Goal: Find specific page/section: Find specific page/section

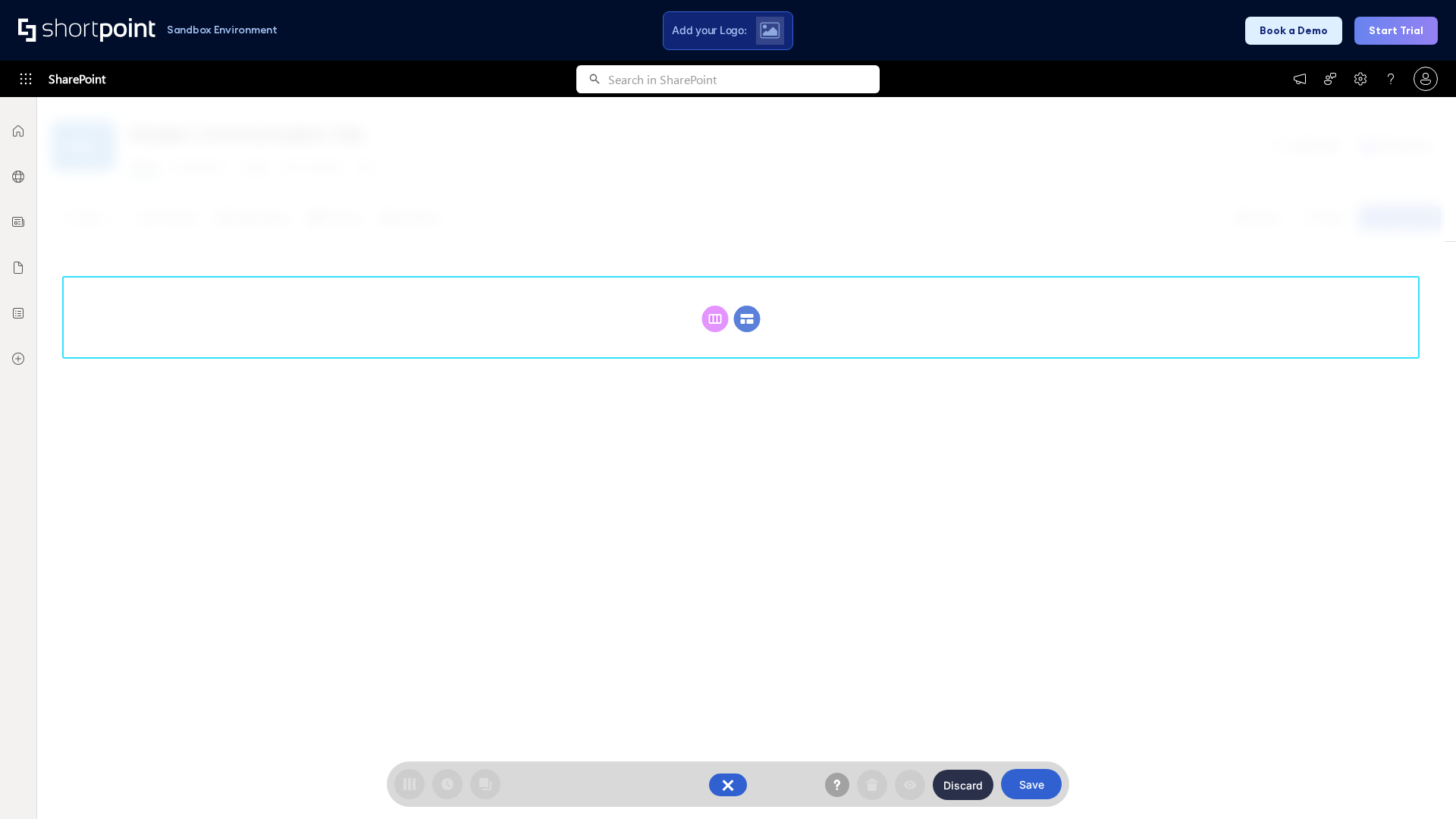
scroll to position [209, 0]
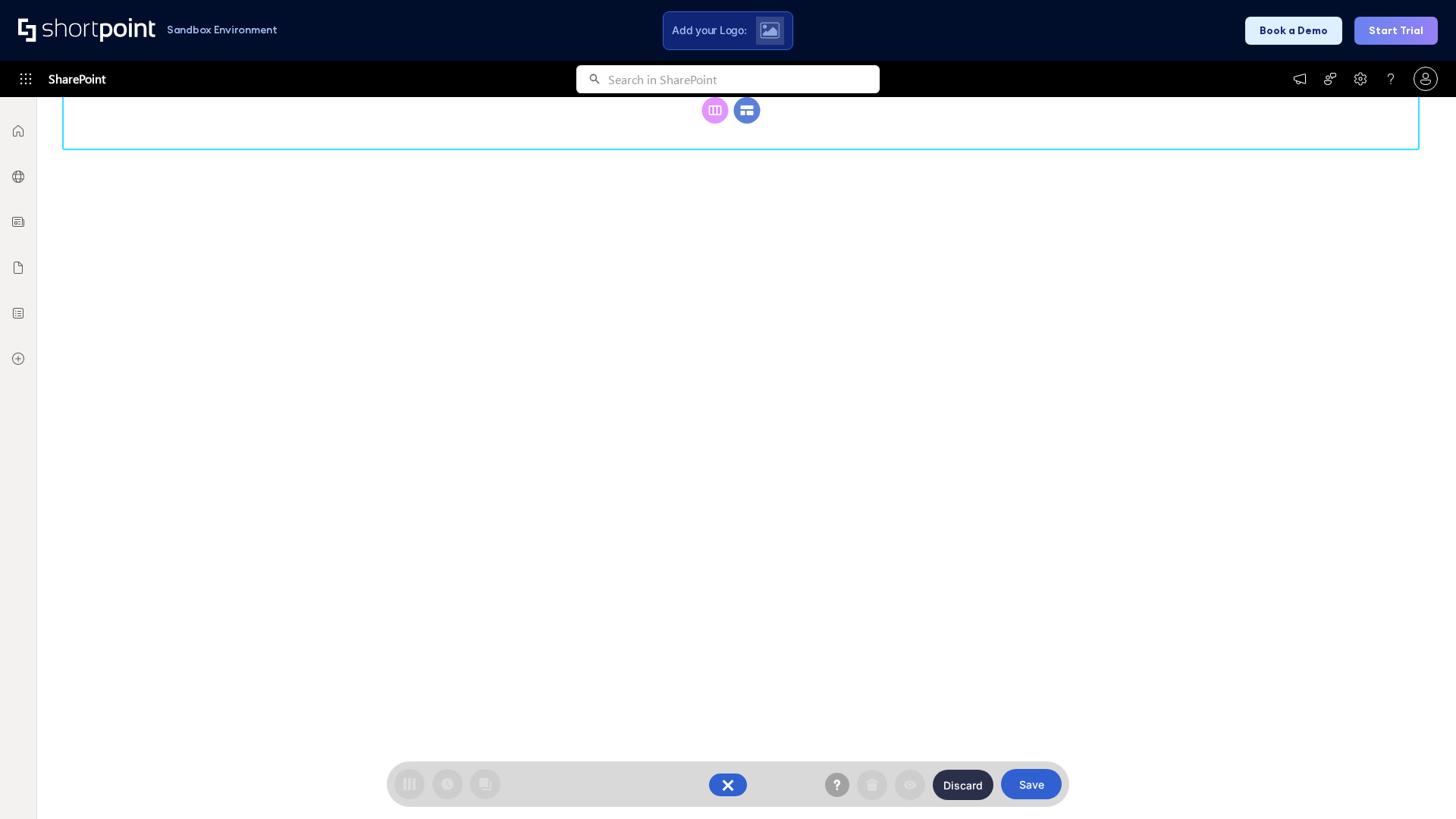
click at [747, 123] on circle at bounding box center [747, 110] width 27 height 27
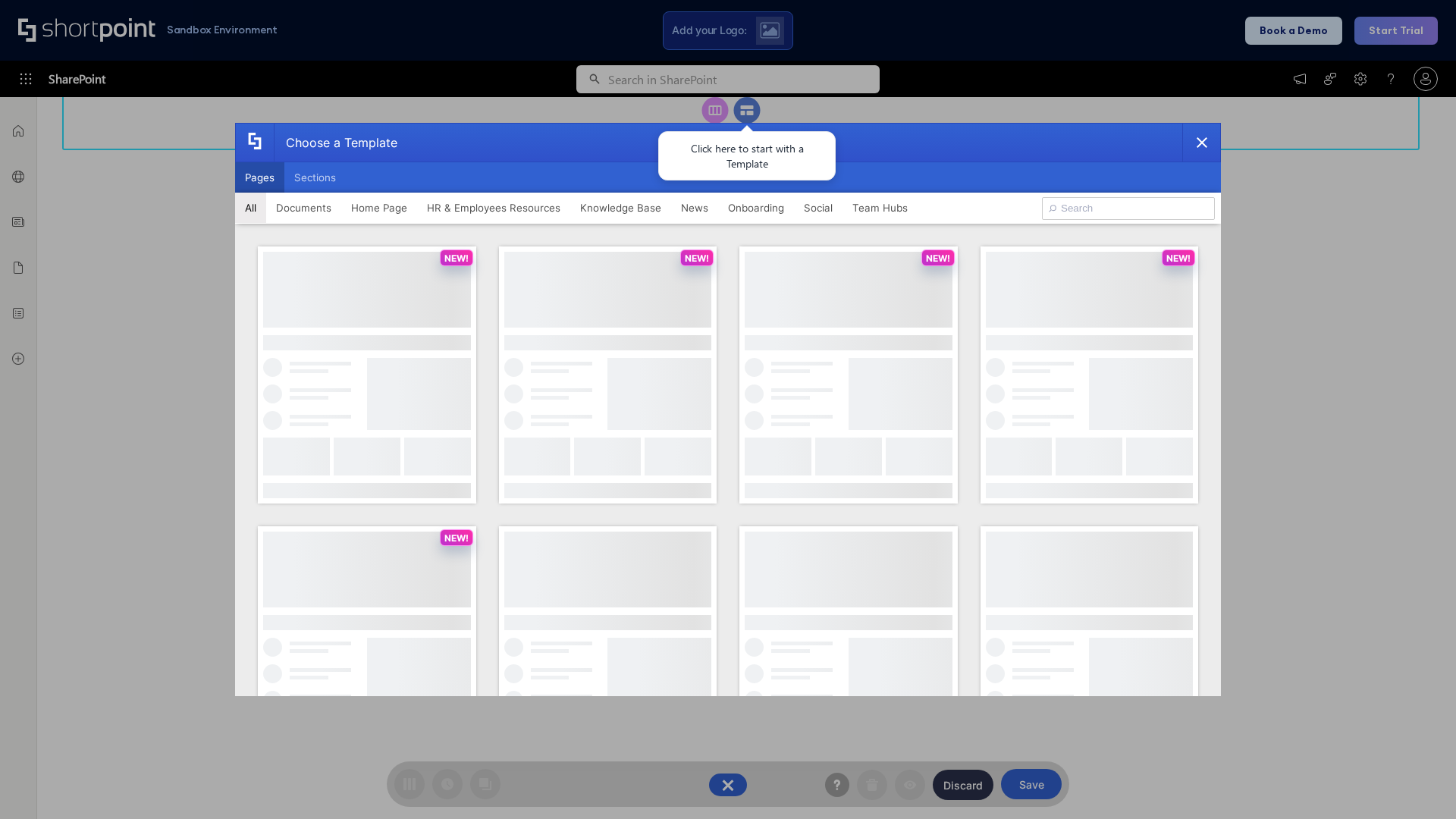
scroll to position [0, 0]
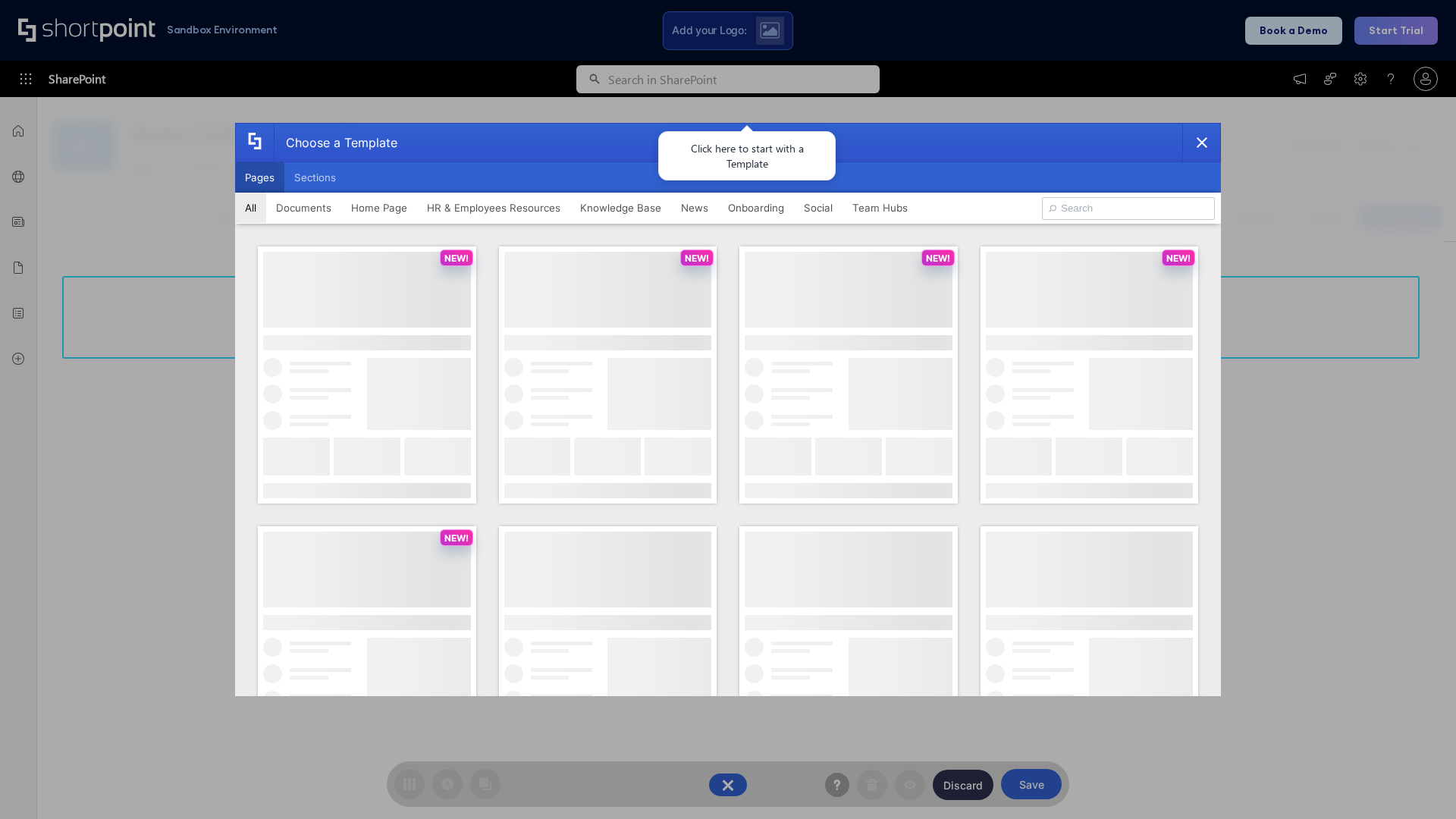
click at [259, 178] on button "Pages" at bounding box center [259, 177] width 49 height 30
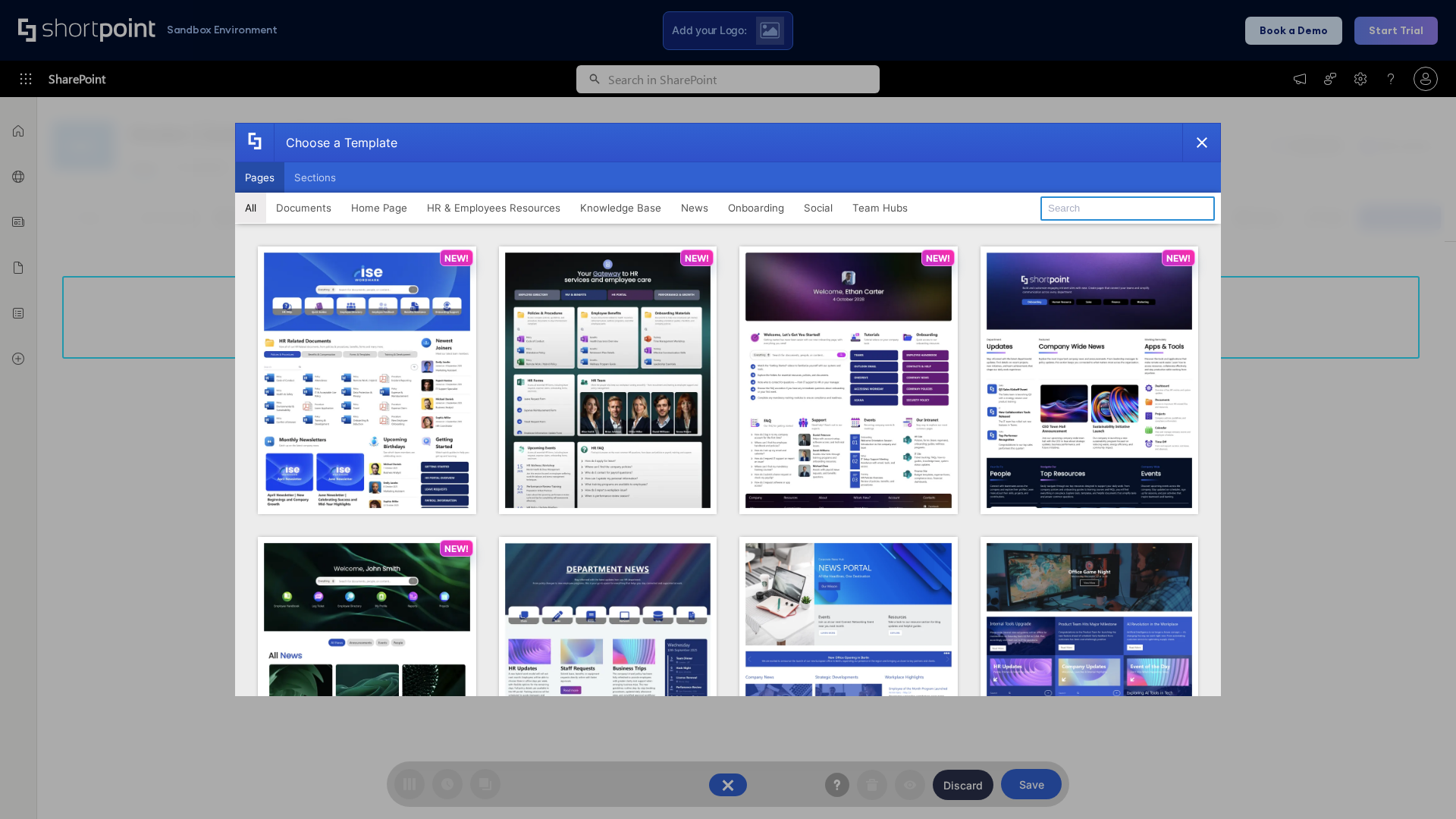
type input "HR 6"
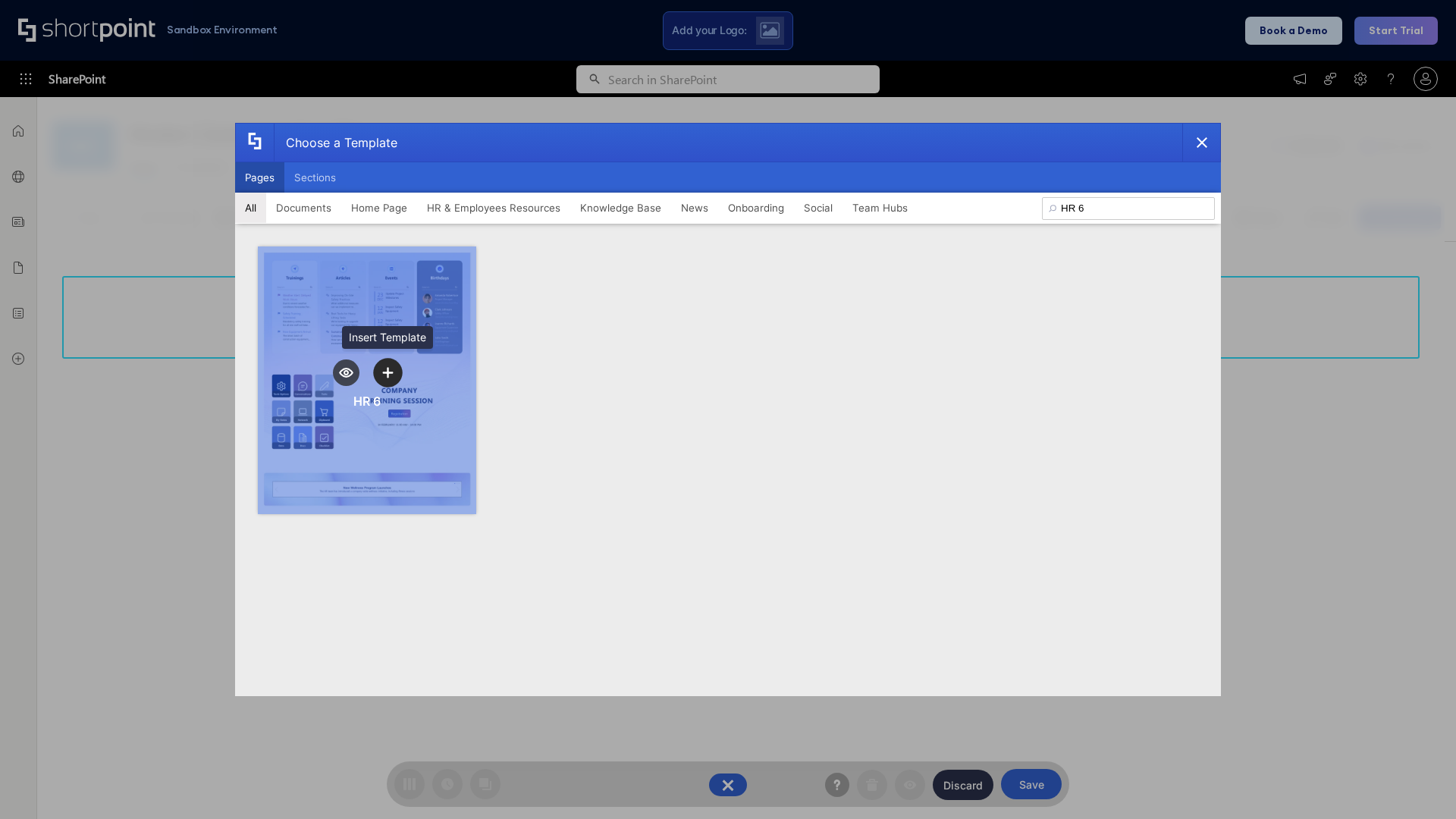
click at [387, 372] on icon "template selector" at bounding box center [387, 372] width 10 height 10
